Goal: Complete application form

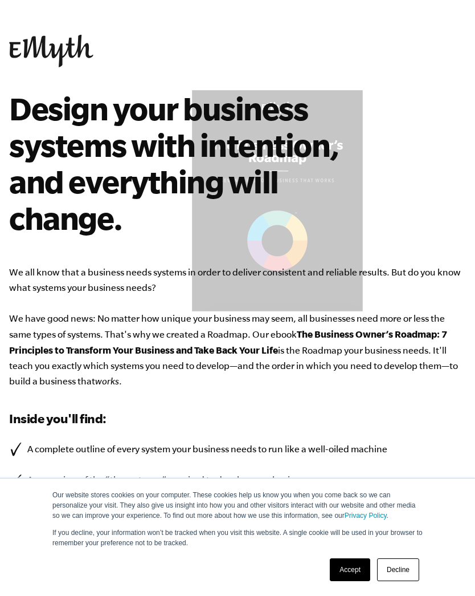
click at [396, 568] on link "Decline" at bounding box center [398, 569] width 42 height 23
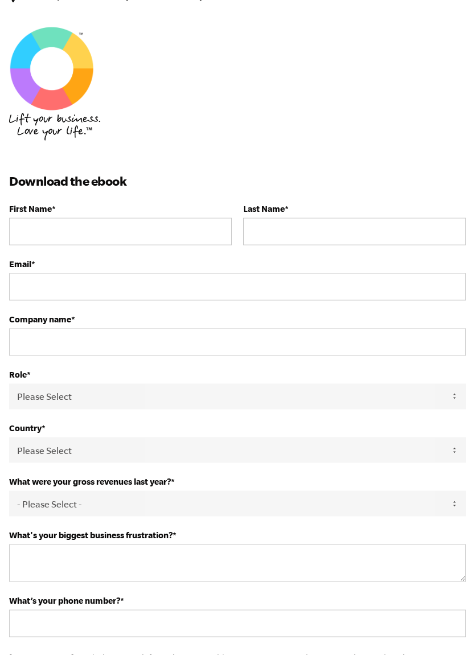
scroll to position [515, 0]
click at [165, 237] on input "First Name *" at bounding box center [120, 231] width 223 height 27
type input "[EMAIL_ADDRESS][DOMAIN_NAME]"
type input "F"
type input "M"
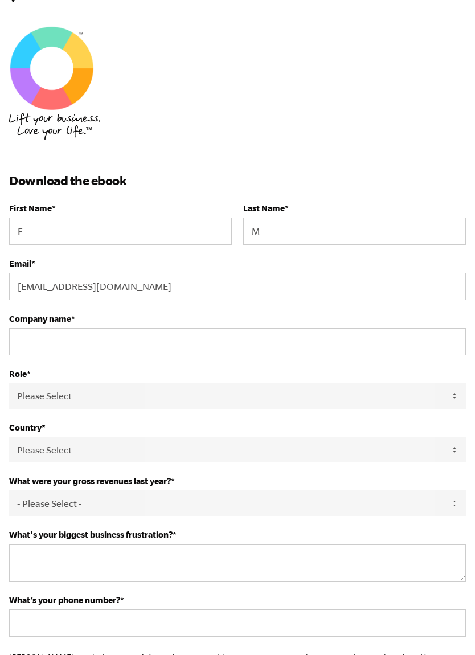
type input "7743800402"
select select
click at [232, 347] on input "Company name *" at bounding box center [237, 341] width 457 height 27
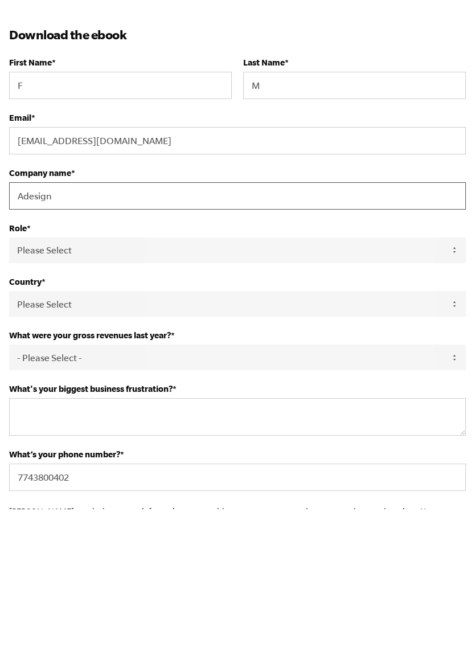
type input "Adesign"
click at [311, 384] on select "Please Select Owner Partner / Co-Owner Executive Employee / Other" at bounding box center [237, 397] width 457 height 26
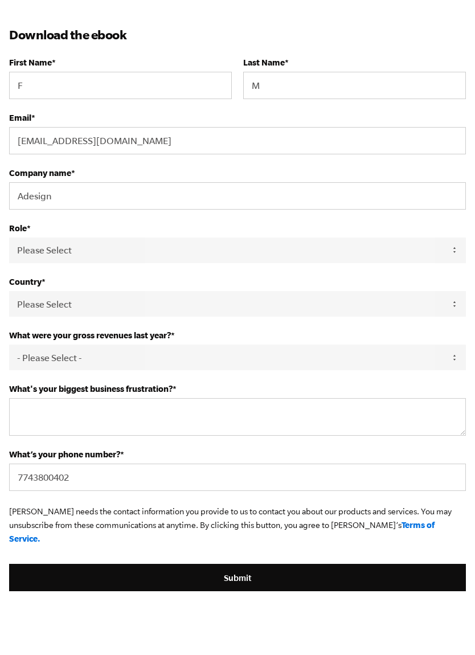
select select "Owner"
click at [281, 310] on select "Please Select [GEOGRAPHIC_DATA] [GEOGRAPHIC_DATA] [GEOGRAPHIC_DATA] [GEOGRAPHIC…" at bounding box center [237, 304] width 457 height 26
select select "[GEOGRAPHIC_DATA]"
click at [280, 369] on select "- Please Select - 0-75K 76-150K 151-275K 276-500K 501-750K 751-1M 1-2.5M 2.5-5M…" at bounding box center [237, 358] width 457 height 26
select select "501-750K"
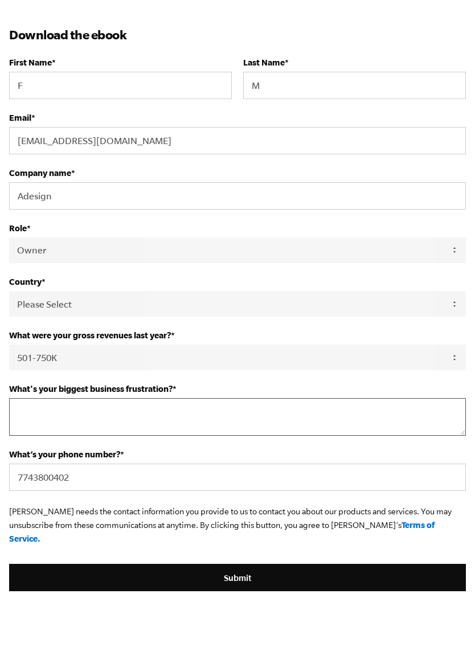
click at [287, 424] on textarea "What's your biggest business frustration? *" at bounding box center [237, 417] width 457 height 38
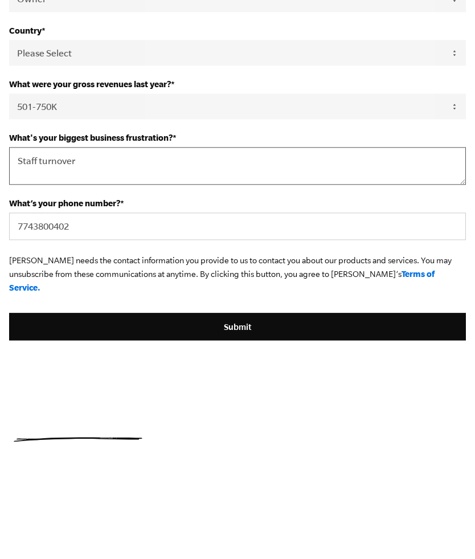
scroll to position [888, 0]
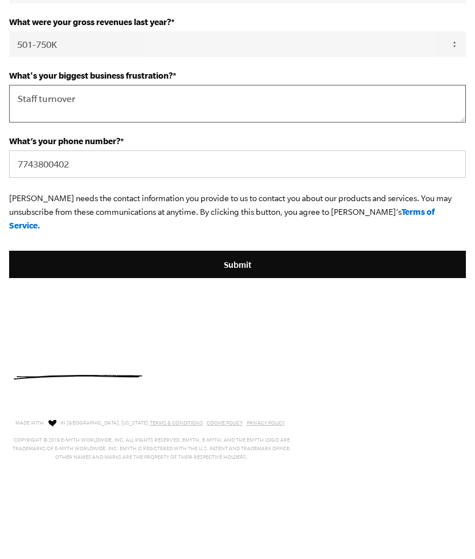
type textarea "Staff turnover"
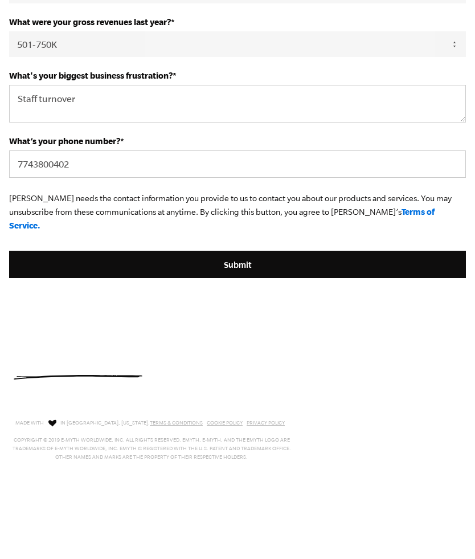
click at [291, 337] on input "Submit" at bounding box center [237, 350] width 457 height 27
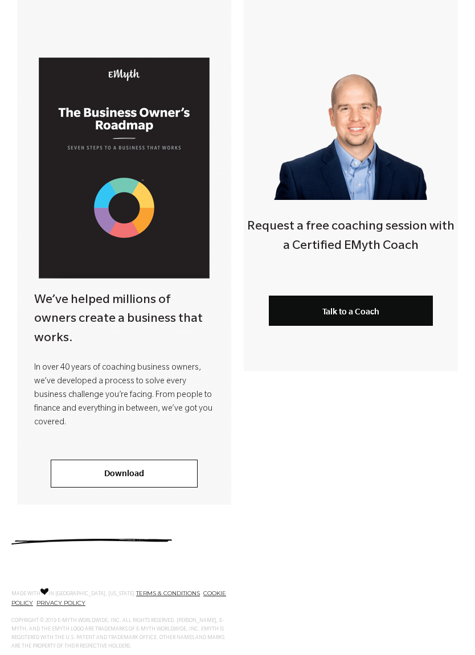
scroll to position [226, 0]
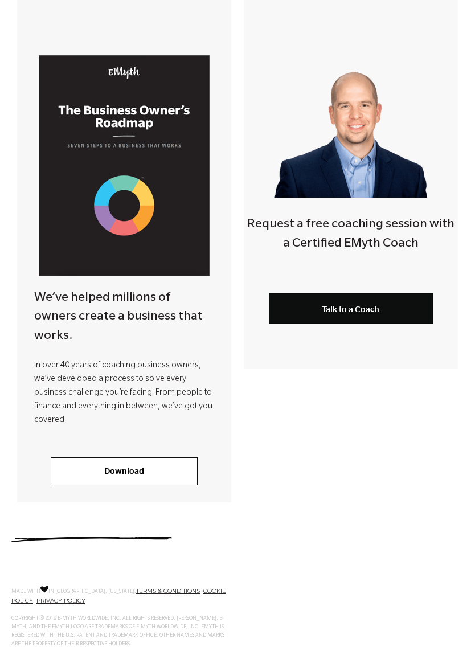
click at [168, 458] on link "Download" at bounding box center [124, 471] width 147 height 27
